Goal: Task Accomplishment & Management: Manage account settings

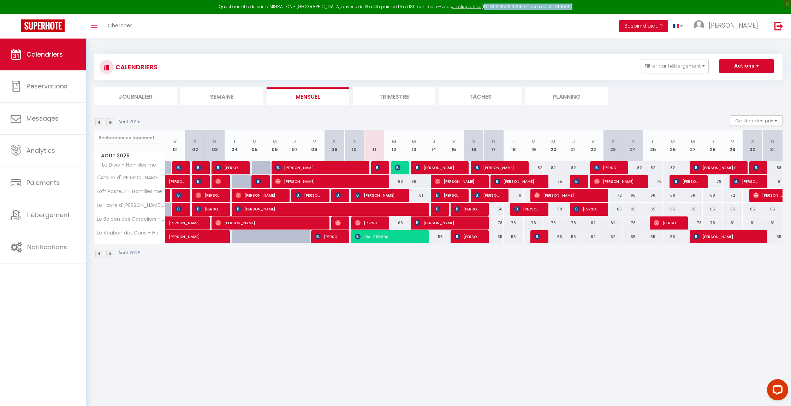
drag, startPoint x: 561, startPoint y: 6, endPoint x: 461, endPoint y: 14, distance: 100.3
click at [474, 6] on div "Questions et aide sur la MIGRATION - [GEOGRAPHIC_DATA] ouverte de 13 à 14h puis…" at bounding box center [395, 7] width 791 height 14
click at [376, 47] on div "CALENDRIERS Filtrer par hébergement Tous Le Divio - Homillesime L'Atelier d'[PE…" at bounding box center [438, 156] width 705 height 235
click at [377, 169] on img at bounding box center [378, 168] width 6 height 6
select select "OK"
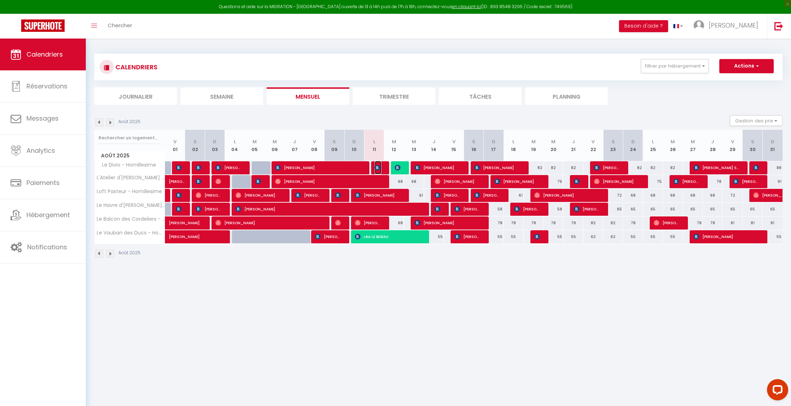
select select "OK"
select select "0"
select select "1"
select select
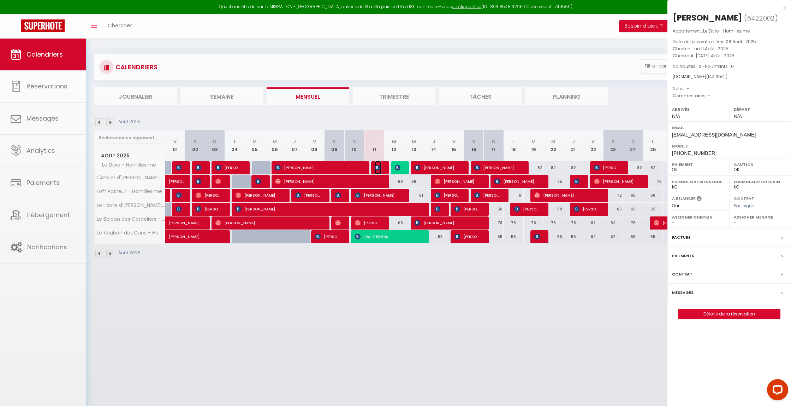
select select "42932"
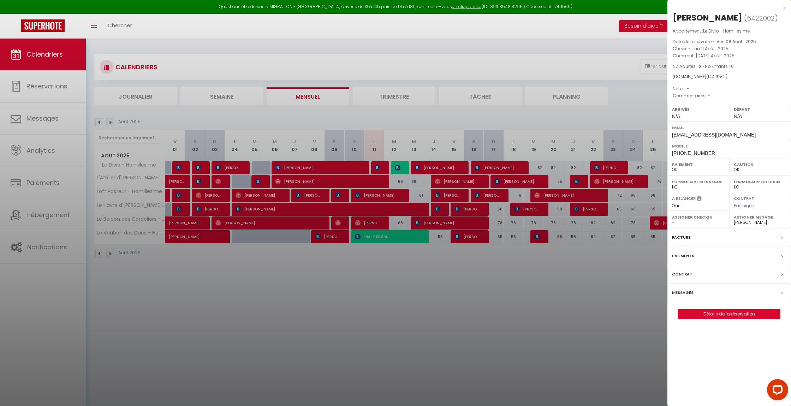
click at [784, 10] on div "x" at bounding box center [727, 8] width 118 height 8
